Goal: Task Accomplishment & Management: Manage account settings

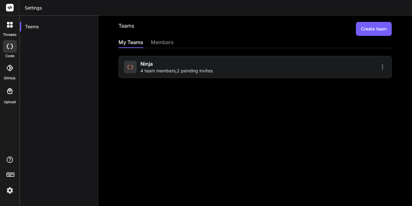
click at [174, 67] on span "4 team members , 2 pending invites" at bounding box center [176, 70] width 72 height 6
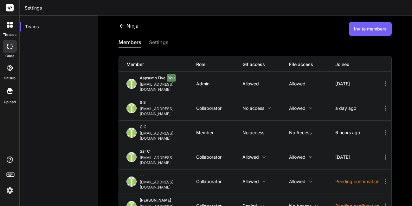
click at [12, 189] on img at bounding box center [9, 190] width 11 height 11
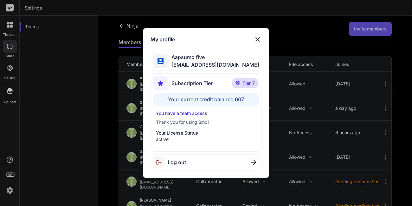
click at [257, 39] on img at bounding box center [258, 39] width 8 height 8
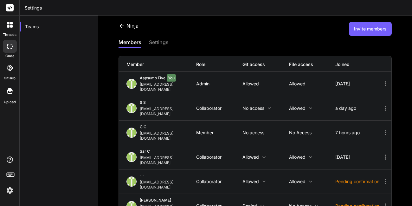
click at [382, 177] on icon at bounding box center [386, 181] width 8 height 8
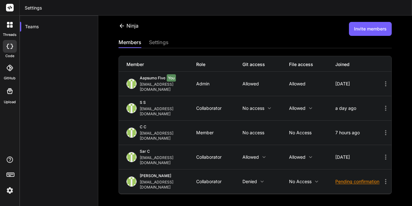
click at [363, 34] on button "Invite members" at bounding box center [370, 29] width 43 height 14
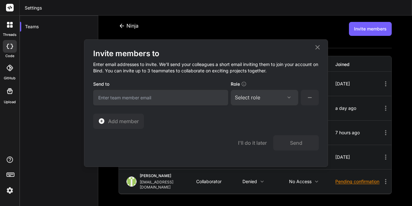
click at [201, 100] on input "email" at bounding box center [160, 98] width 135 height 16
click at [255, 99] on div "Select role" at bounding box center [247, 97] width 25 height 8
click at [198, 95] on input "appsumo_112" at bounding box center [160, 98] width 135 height 16
click at [172, 96] on input "appsumo_112" at bounding box center [160, 98] width 135 height 16
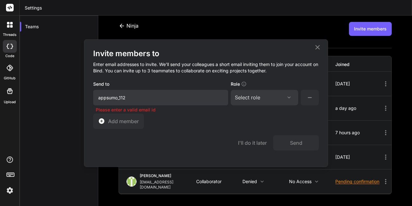
click at [151, 99] on input "appsumo_112" at bounding box center [160, 98] width 135 height 16
type input "appsumo_112@yopmail.com"
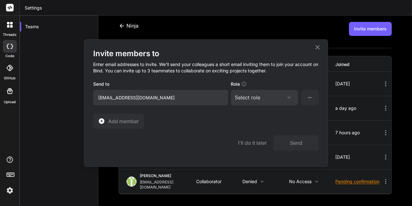
click at [259, 98] on div "Select role" at bounding box center [247, 97] width 25 height 8
click at [261, 98] on div "Select role" at bounding box center [264, 97] width 59 height 8
click at [255, 138] on div "I'll do it later Send" at bounding box center [278, 142] width 81 height 15
click at [254, 97] on div "Select role" at bounding box center [247, 97] width 25 height 8
click at [250, 141] on div "Collaborator" at bounding box center [255, 139] width 25 height 6
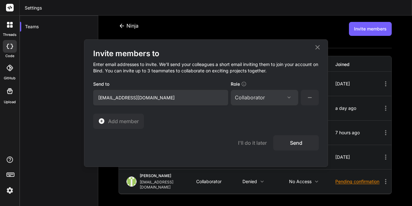
click at [287, 145] on button "Send" at bounding box center [296, 142] width 46 height 15
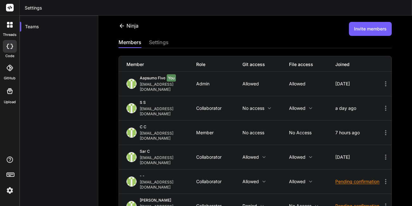
click at [10, 193] on img at bounding box center [9, 190] width 11 height 11
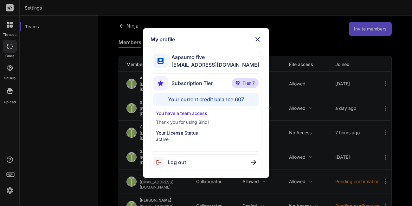
click at [257, 41] on img at bounding box center [258, 39] width 8 height 8
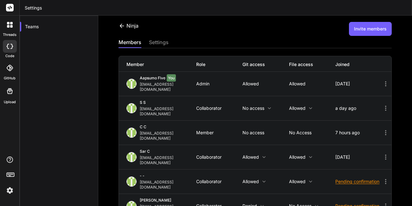
click at [6, 190] on img at bounding box center [9, 190] width 11 height 11
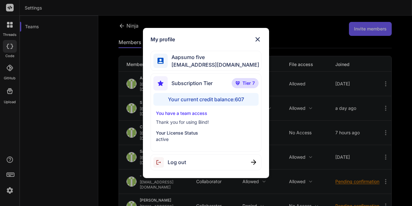
click at [194, 161] on div "Log out" at bounding box center [206, 162] width 111 height 16
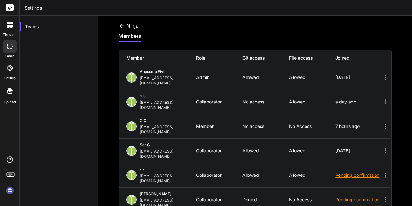
click at [12, 191] on img at bounding box center [9, 190] width 11 height 11
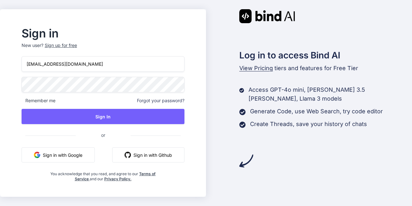
click at [53, 65] on input "[EMAIL_ADDRESS][DOMAIN_NAME]" at bounding box center [103, 64] width 163 height 16
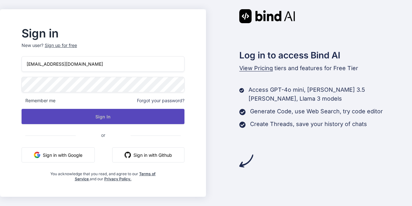
type input "[EMAIL_ADDRESS][DOMAIN_NAME]"
click at [98, 115] on button "Sign In" at bounding box center [103, 116] width 163 height 15
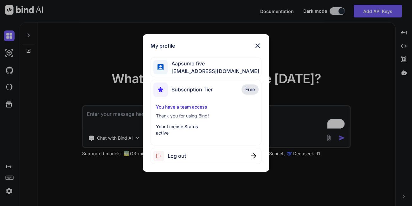
click at [258, 45] on img at bounding box center [258, 46] width 8 height 8
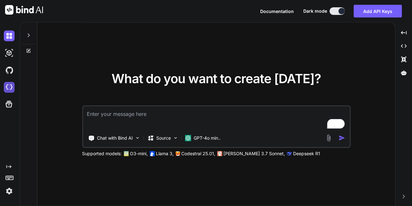
click at [9, 88] on img at bounding box center [9, 87] width 11 height 11
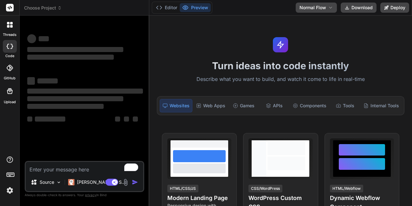
click at [274, 11] on div "Editor Preview Disabled until preview for your project is generated Normal Flow…" at bounding box center [280, 8] width 263 height 16
type textarea "x"
click at [274, 11] on button "Manage Teams" at bounding box center [272, 8] width 40 height 10
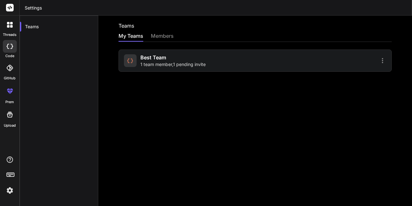
click at [180, 65] on span "1 team member , 1 pending invite" at bounding box center [172, 64] width 65 height 6
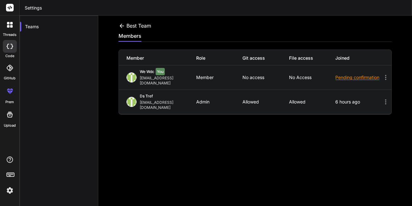
click at [355, 77] on div "Pending confirmation" at bounding box center [358, 77] width 47 height 6
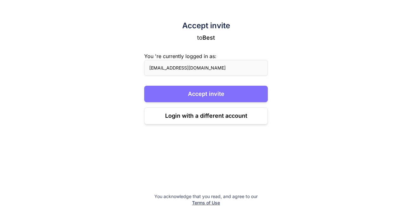
click at [187, 89] on button "Accept invite" at bounding box center [206, 94] width 124 height 16
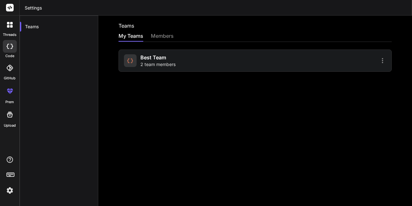
click at [147, 55] on span "Best team" at bounding box center [153, 58] width 26 height 8
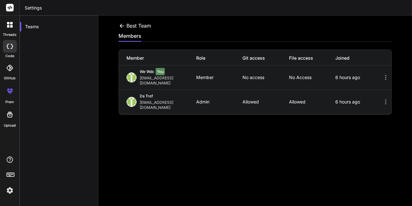
click at [153, 62] on div "Member Role Git access File access Joined" at bounding box center [255, 58] width 272 height 16
click at [382, 78] on icon at bounding box center [386, 78] width 8 height 8
click at [293, 78] on div "we wdc You [EMAIL_ADDRESS][DOMAIN_NAME] Member No access No access 6 hours ago" at bounding box center [255, 77] width 272 height 24
click at [382, 74] on icon at bounding box center [386, 78] width 8 height 8
click at [382, 75] on icon at bounding box center [386, 78] width 8 height 8
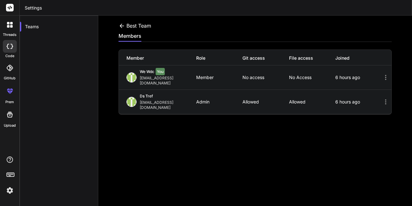
click at [382, 75] on icon at bounding box center [386, 78] width 8 height 8
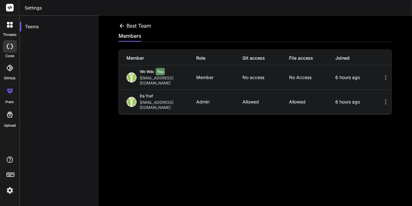
click at [382, 75] on icon at bounding box center [386, 78] width 8 height 8
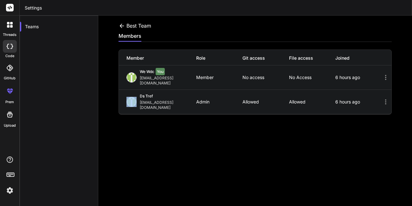
click at [382, 75] on icon at bounding box center [386, 78] width 8 height 8
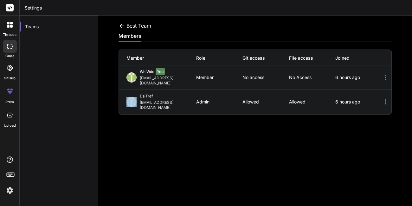
click at [382, 75] on icon at bounding box center [386, 78] width 8 height 8
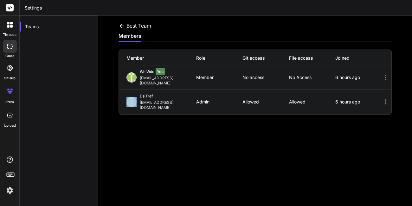
click at [382, 75] on icon at bounding box center [386, 78] width 8 height 8
